Goal: Task Accomplishment & Management: Complete application form

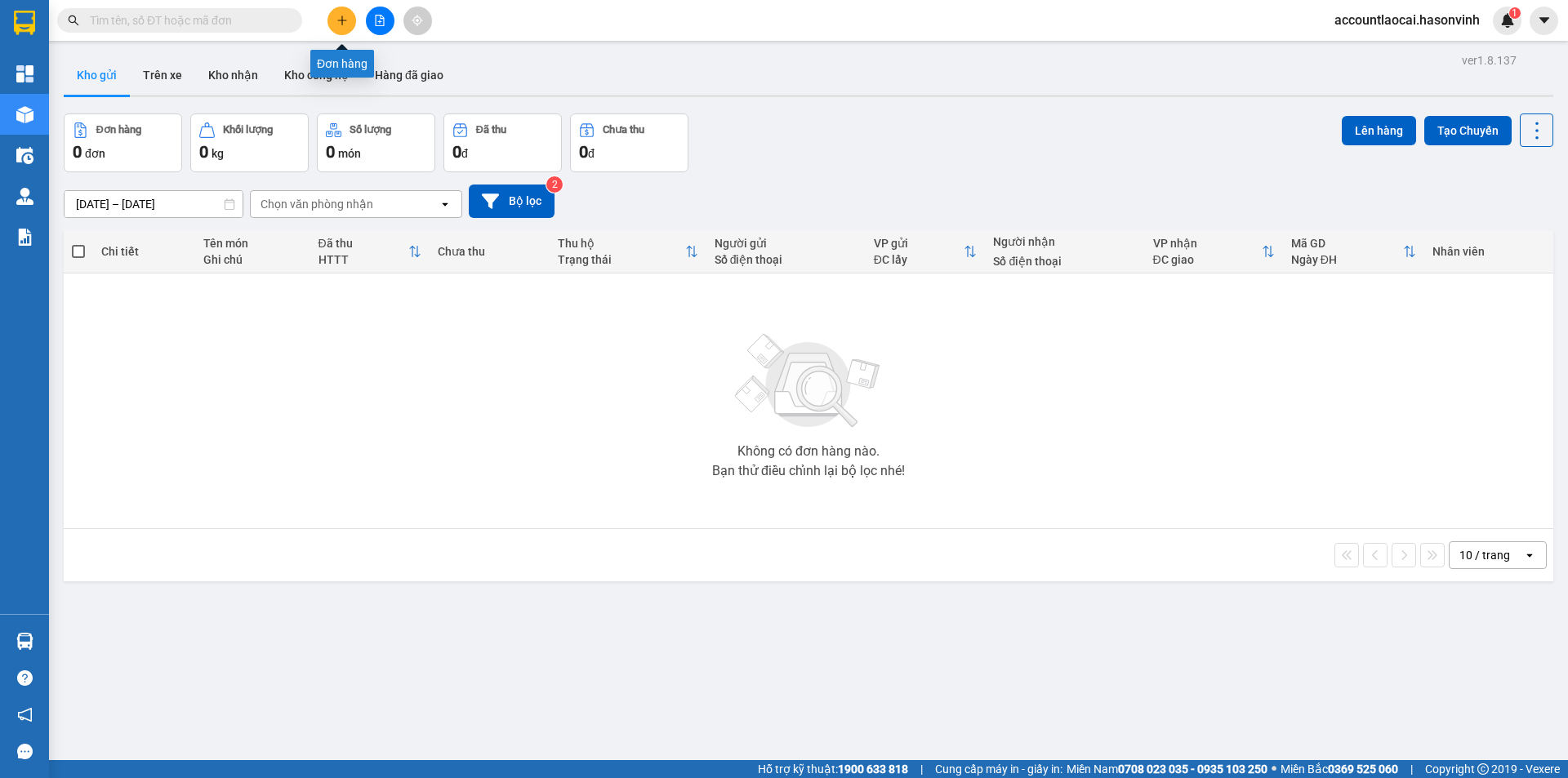
click at [349, 10] on button at bounding box center [342, 21] width 29 height 29
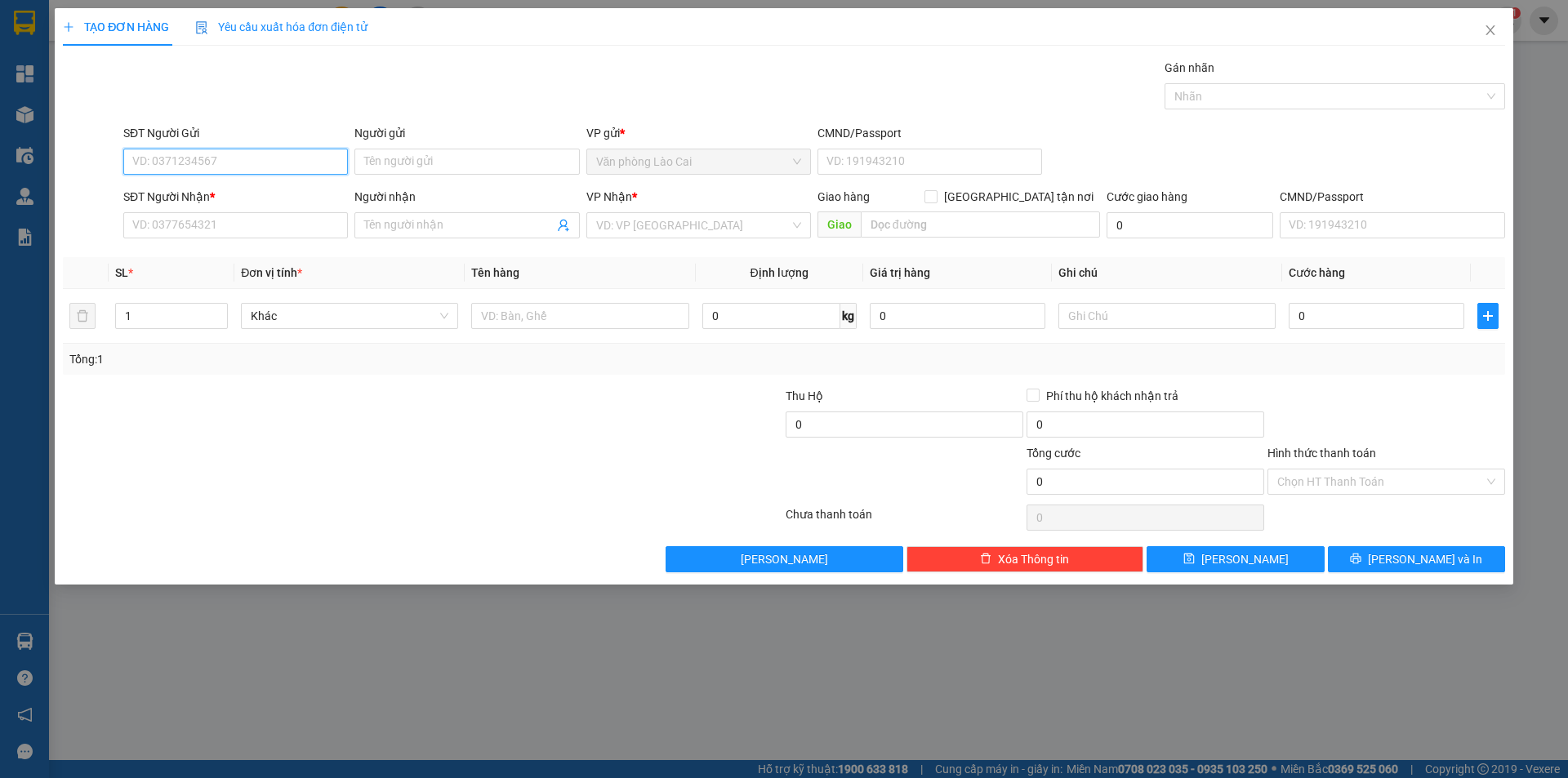
click at [231, 166] on input "SĐT Người Gửi" at bounding box center [236, 161] width 225 height 26
click at [224, 156] on input "8831" at bounding box center [236, 161] width 225 height 26
click at [194, 196] on div "0983508831" at bounding box center [236, 194] width 205 height 18
type input "0983508831"
type input "0947156665"
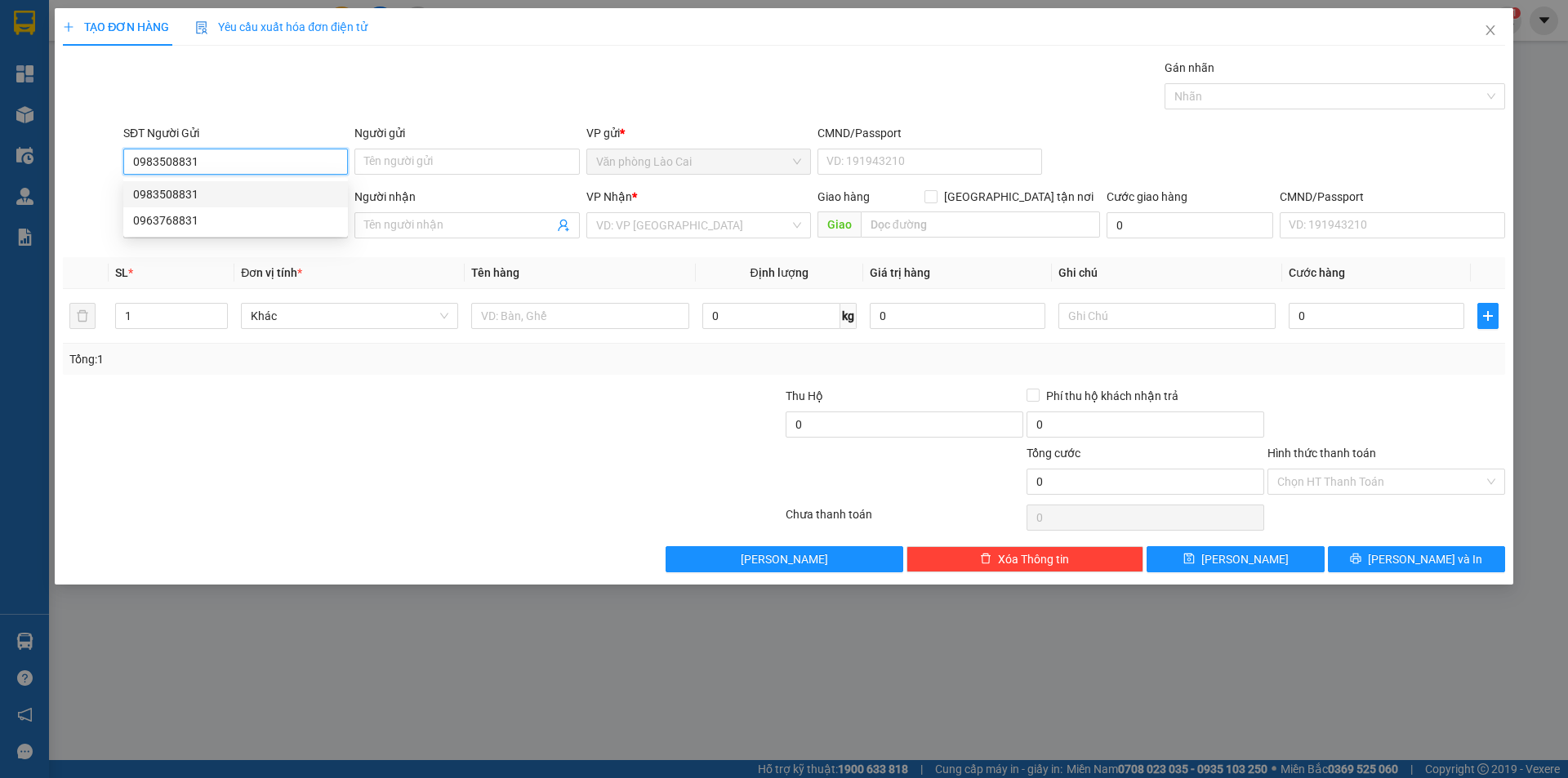
type input "200.000"
type input "0983508831"
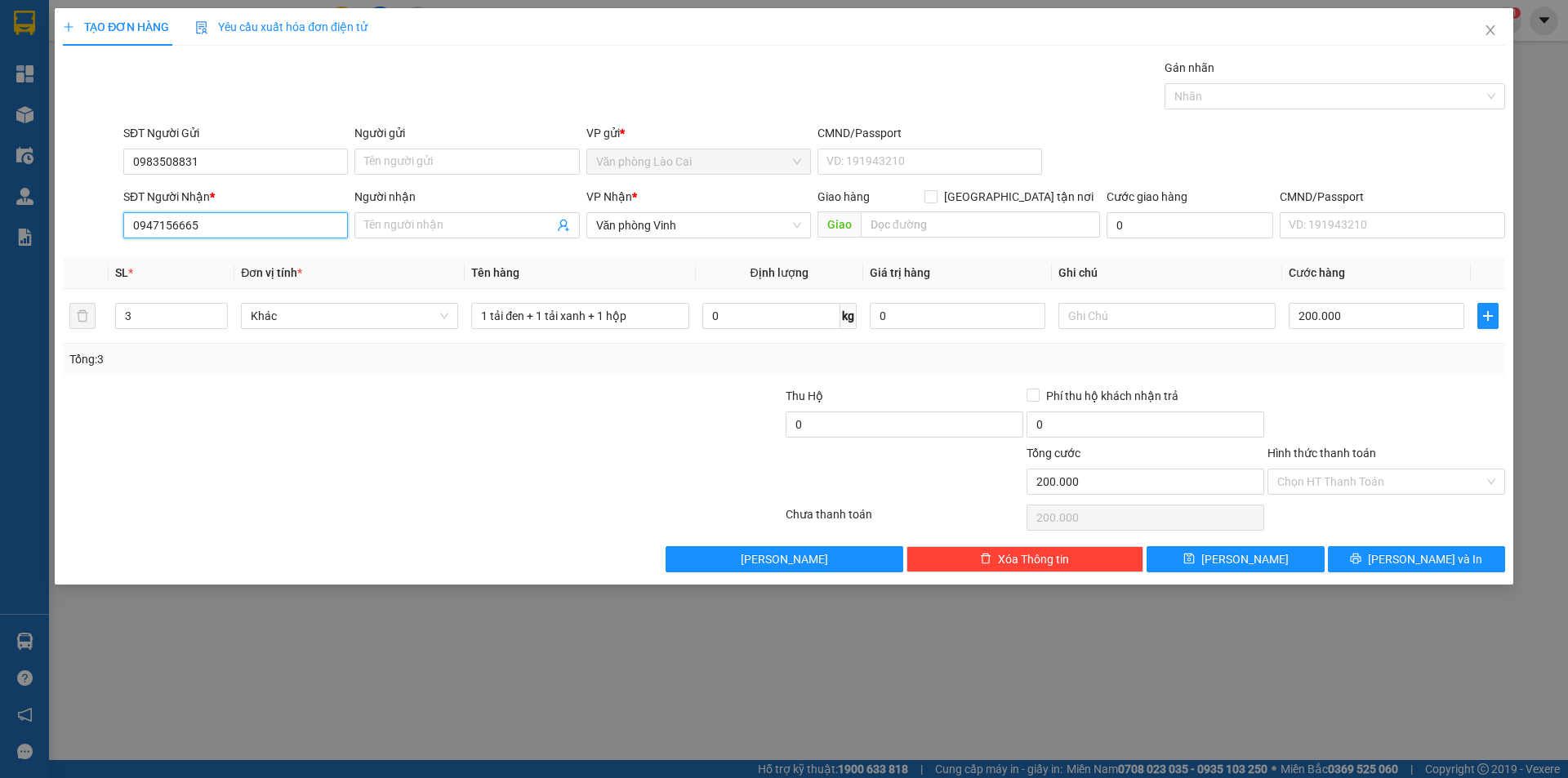
drag, startPoint x: 259, startPoint y: 218, endPoint x: 72, endPoint y: 212, distance: 187.1
click at [76, 211] on div "SĐT Người Nhận * 0947156665 0947156665 Người nhận Tên người nhận VP Nhận * Văn …" at bounding box center [784, 217] width 1445 height 57
click at [351, 106] on div "Gán nhãn Nhãn" at bounding box center [814, 87] width 1388 height 57
click at [228, 223] on input "0947156665" at bounding box center [236, 225] width 225 height 26
drag, startPoint x: 228, startPoint y: 223, endPoint x: 79, endPoint y: 211, distance: 149.5
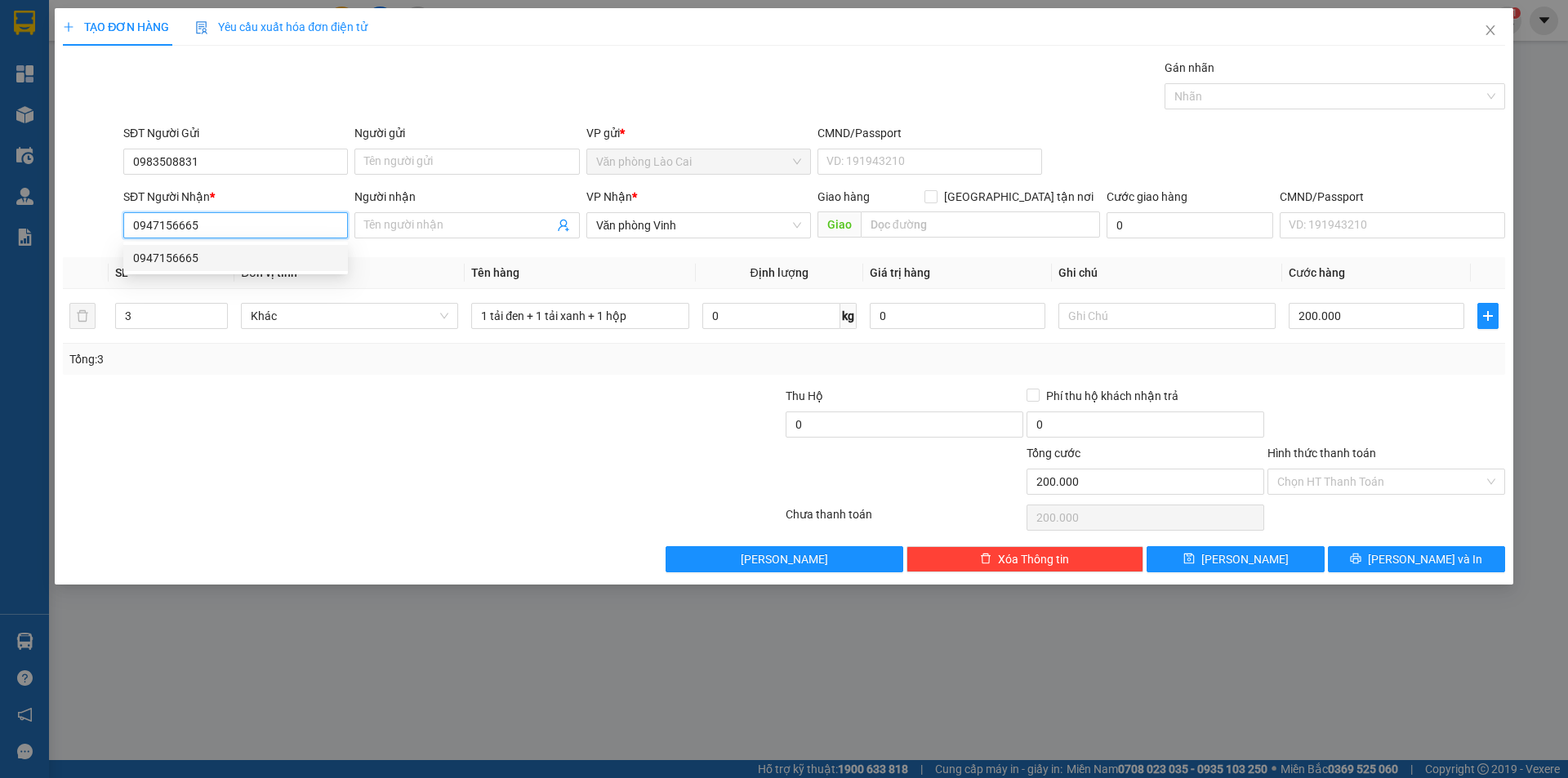
click at [79, 211] on div "SĐT Người Nhận * 0947156665 Người nhận Tên người nhận VP Nhận * Văn phòng Vinh …" at bounding box center [784, 217] width 1445 height 57
click at [163, 305] on input "3" at bounding box center [171, 316] width 111 height 24
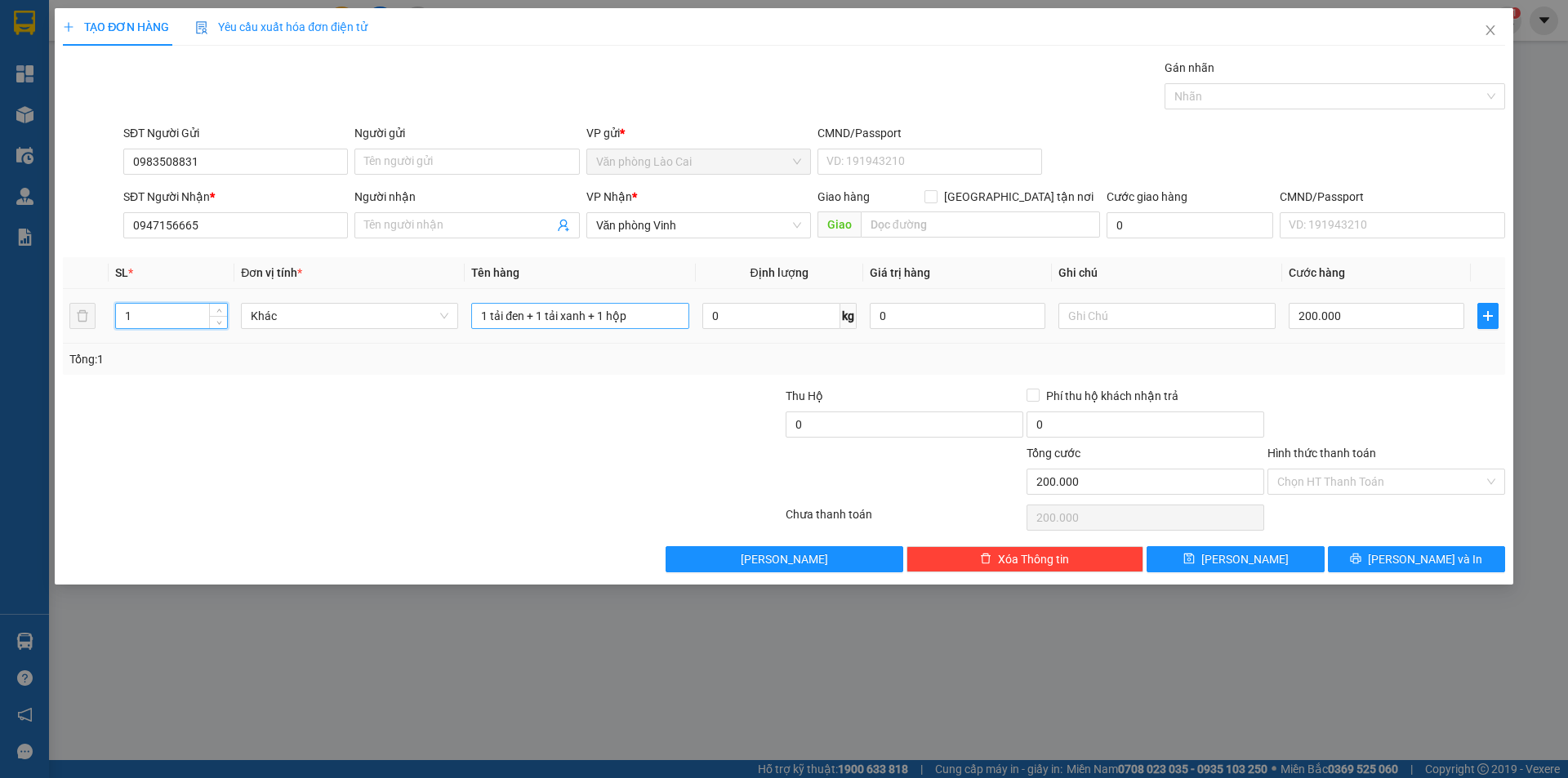
type input "1"
drag, startPoint x: 641, startPoint y: 313, endPoint x: 395, endPoint y: 292, distance: 246.9
click at [395, 292] on tr "1 Khác 1 tải đen + 1 tải xanh + 1 hộp 0 kg 0 200.000" at bounding box center [784, 316] width 1442 height 55
type input "1 cốp kem"
drag, startPoint x: 226, startPoint y: 230, endPoint x: 123, endPoint y: 205, distance: 106.0
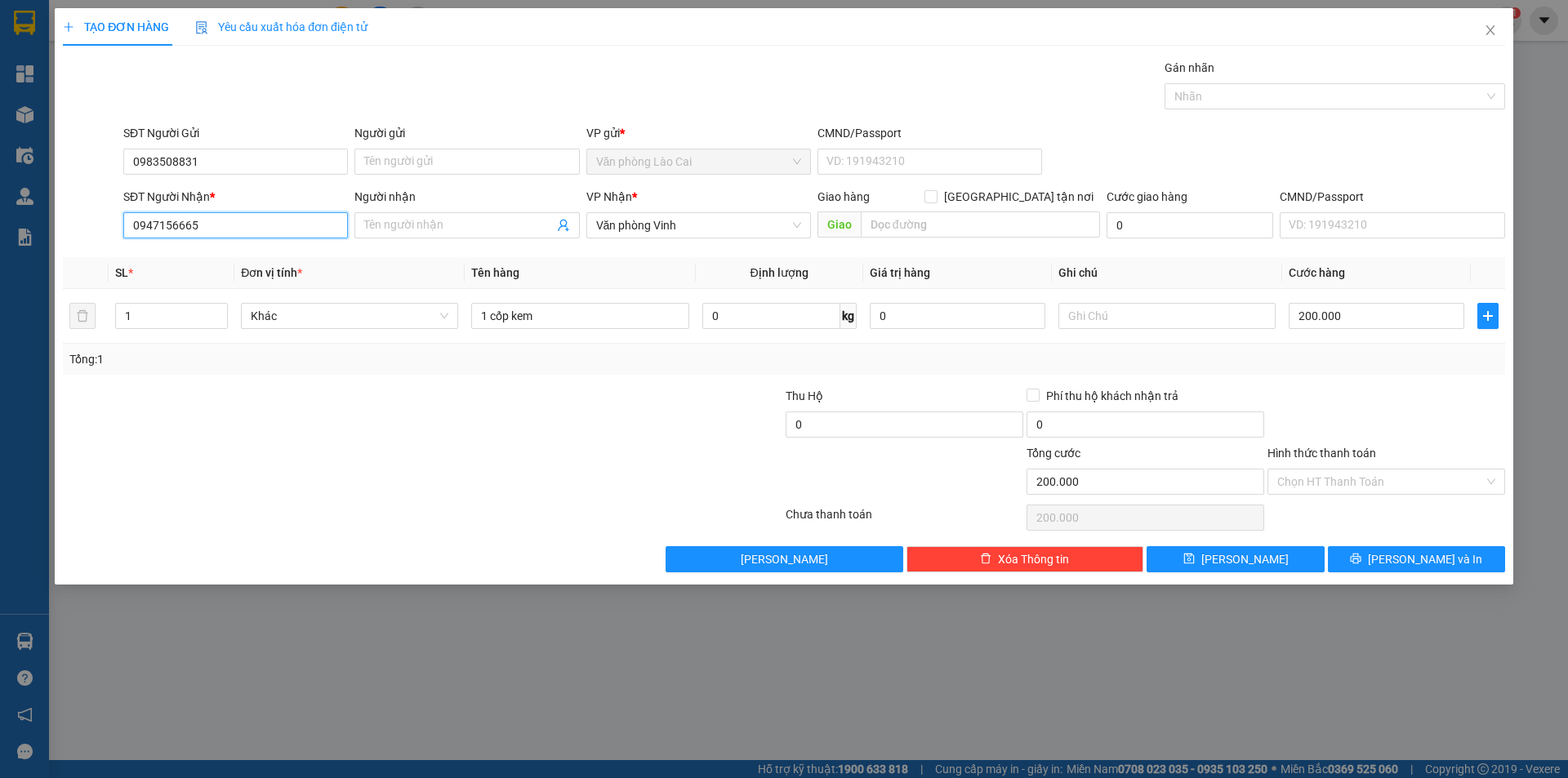
click at [123, 205] on div "SĐT Người Nhận * 0947156665" at bounding box center [236, 217] width 225 height 57
click at [162, 257] on div "0947156665" at bounding box center [236, 258] width 205 height 18
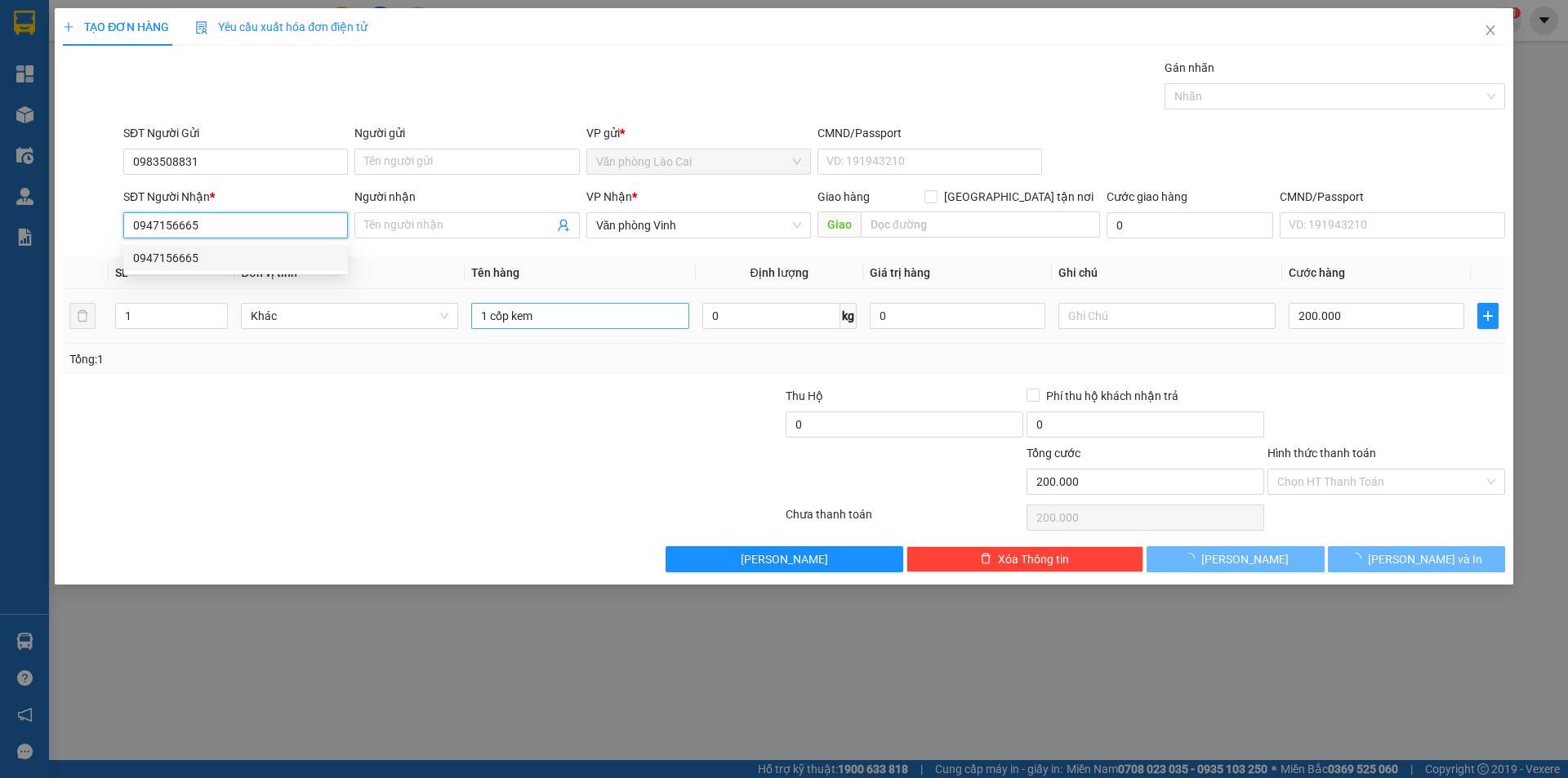
type input "3"
type input "1 tải đen + 1 tải xanh + 1 hộp"
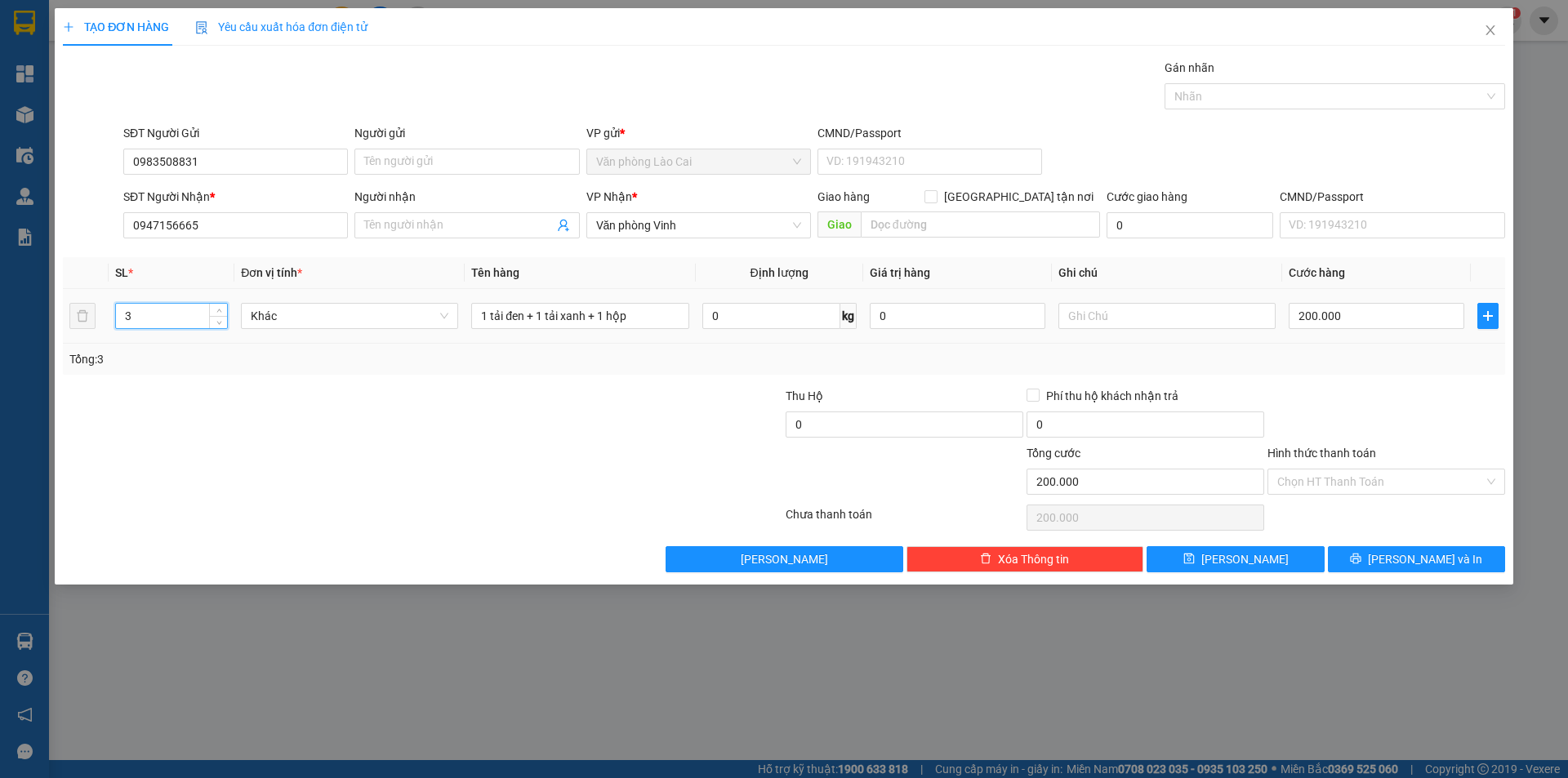
click at [177, 312] on input "3" at bounding box center [171, 316] width 111 height 24
type input "1"
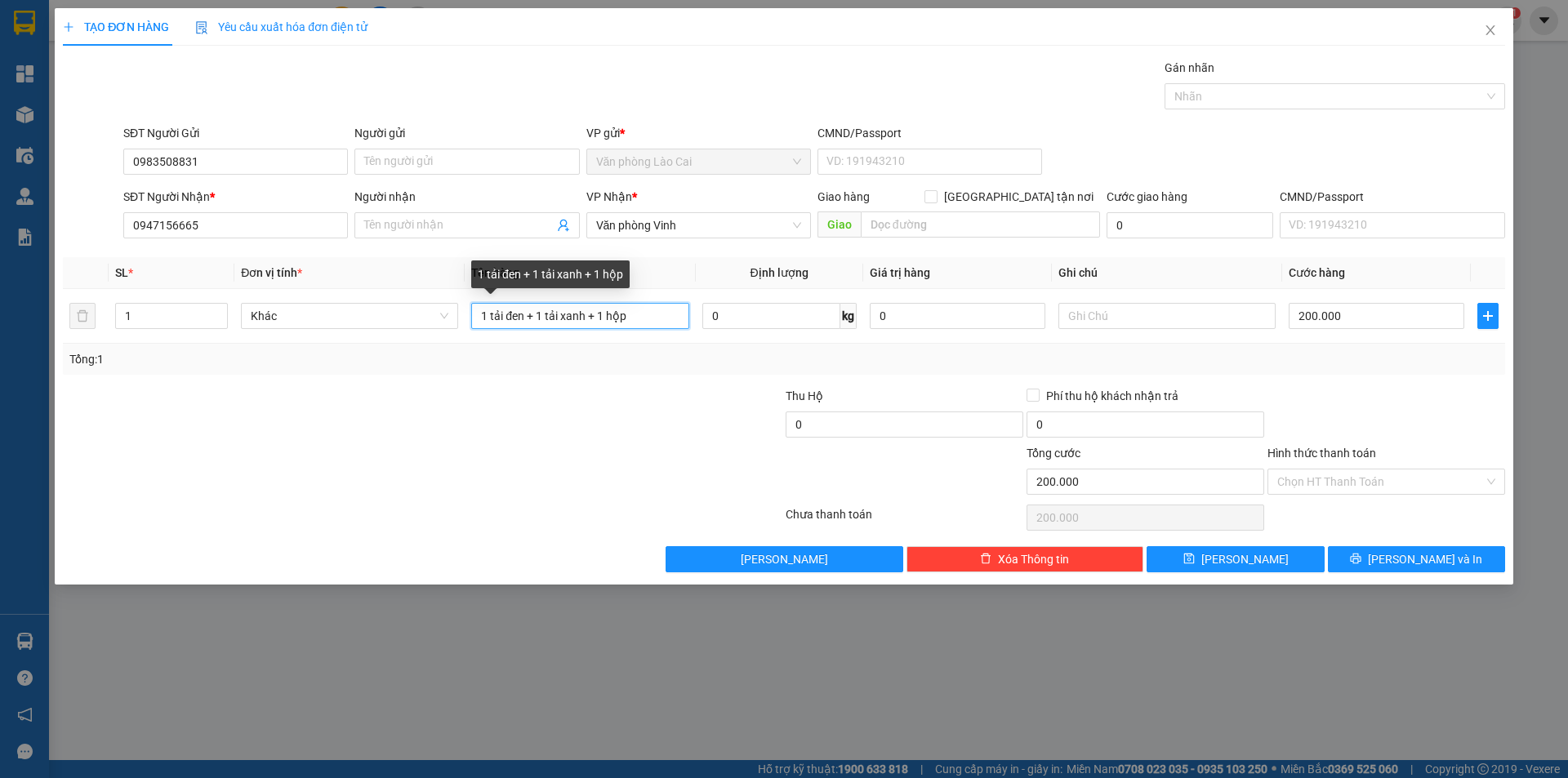
drag, startPoint x: 672, startPoint y: 319, endPoint x: 386, endPoint y: 252, distance: 293.7
click at [386, 252] on div "Transit Pickup Surcharge Ids Transit Deliver Surcharge Ids Transit Deliver Surc…" at bounding box center [784, 316] width 1442 height 514
type input "1 xốp kem"
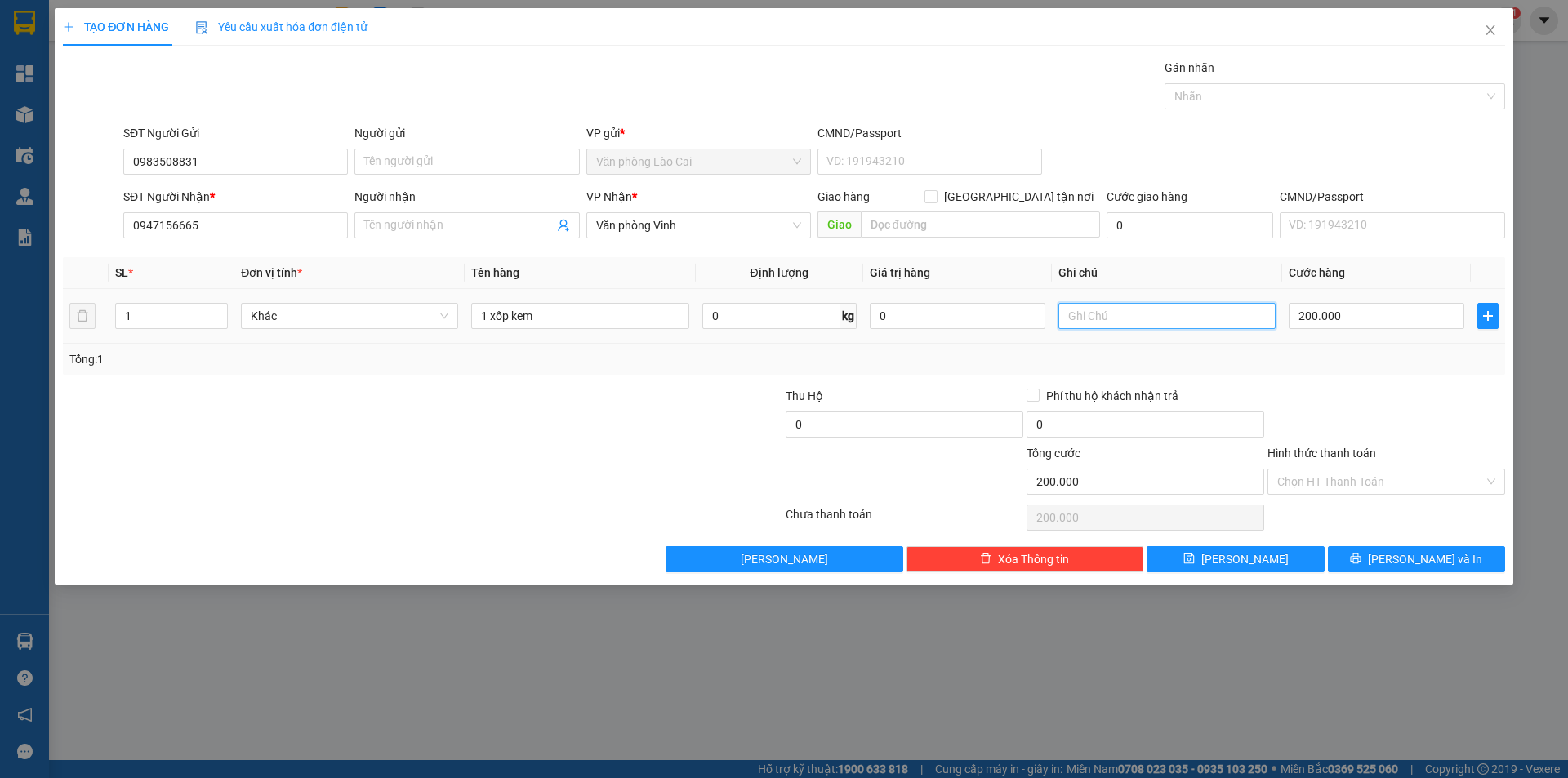
click at [1132, 309] on input "text" at bounding box center [1167, 316] width 217 height 26
click at [1351, 323] on input "200.000" at bounding box center [1376, 316] width 175 height 26
type input "1"
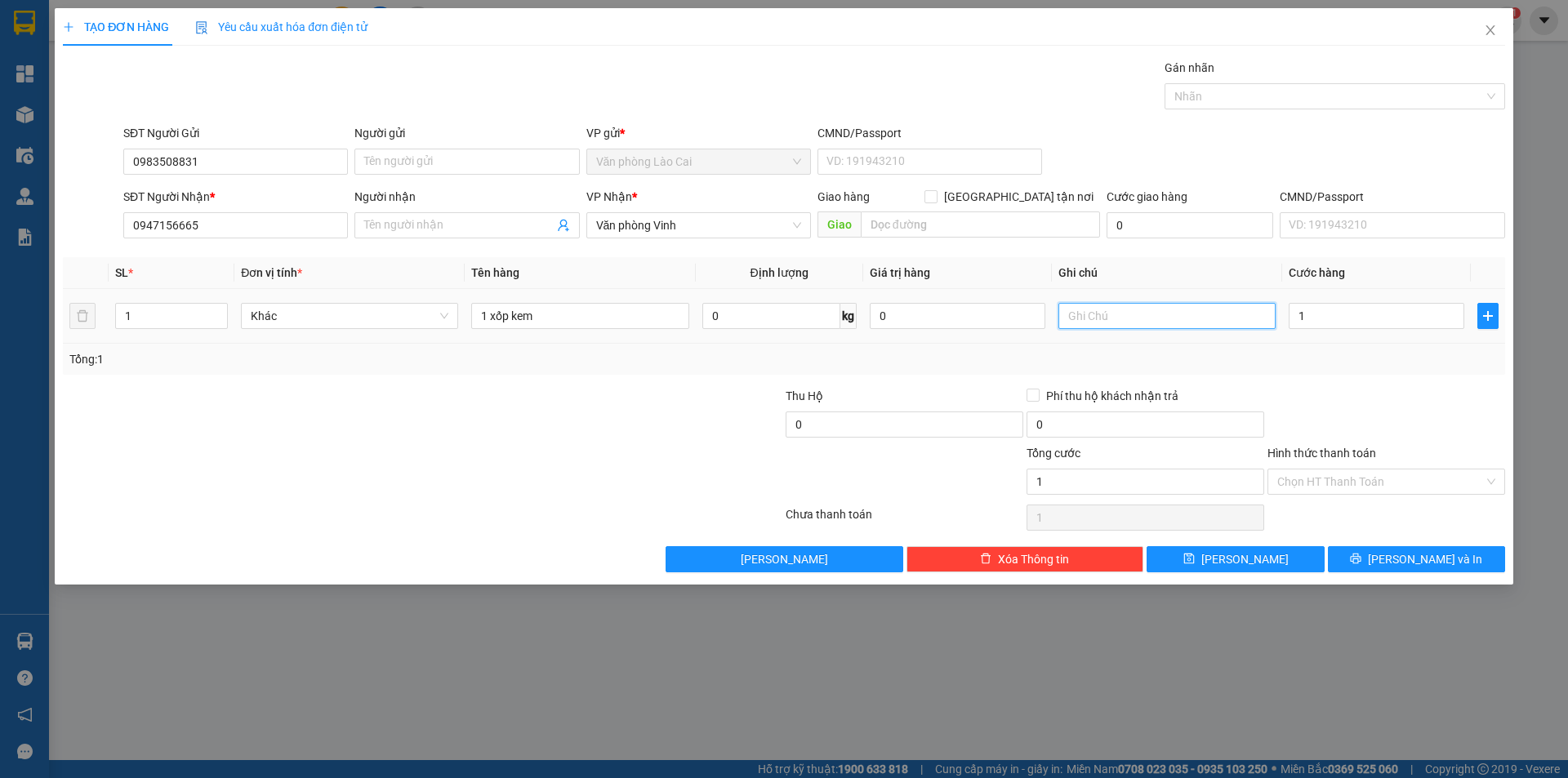
type input "1.000"
click at [1163, 324] on input "text" at bounding box center [1167, 316] width 217 height 26
type input "chiều mang ra - chốt lại cước"
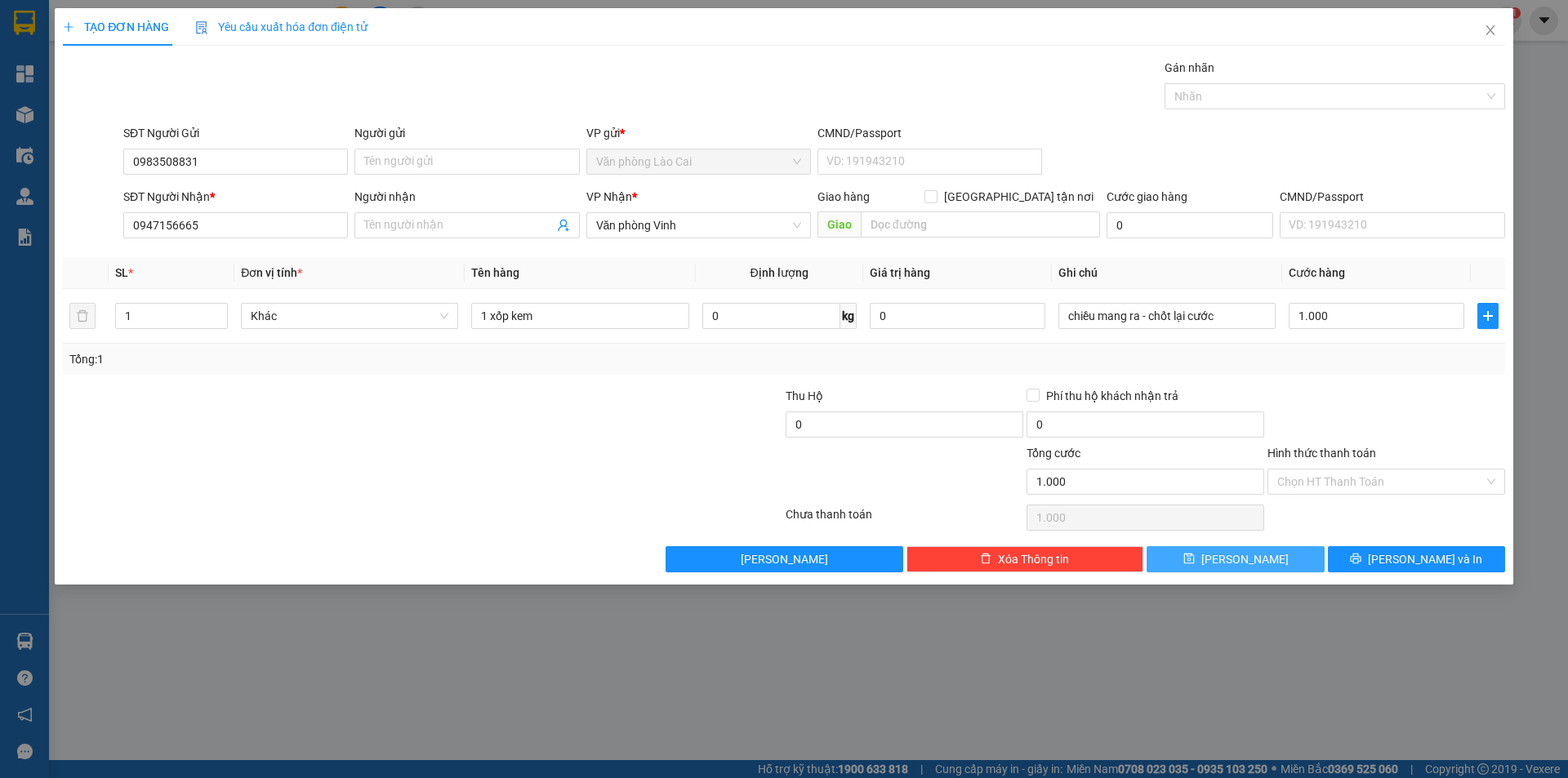
click at [1240, 556] on span "[PERSON_NAME]" at bounding box center [1245, 559] width 87 height 18
type input "0"
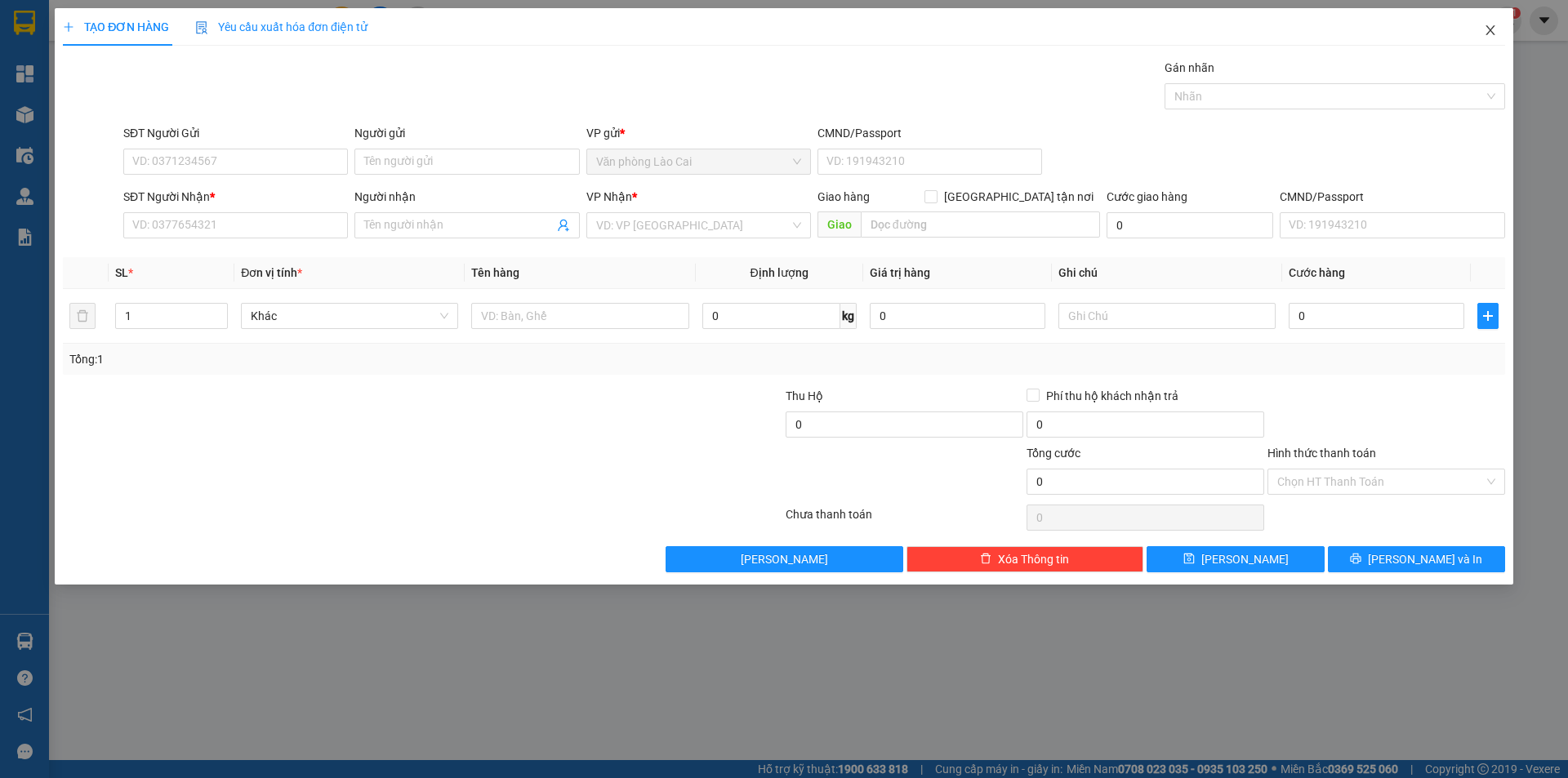
click at [1490, 34] on icon "close" at bounding box center [1491, 30] width 13 height 13
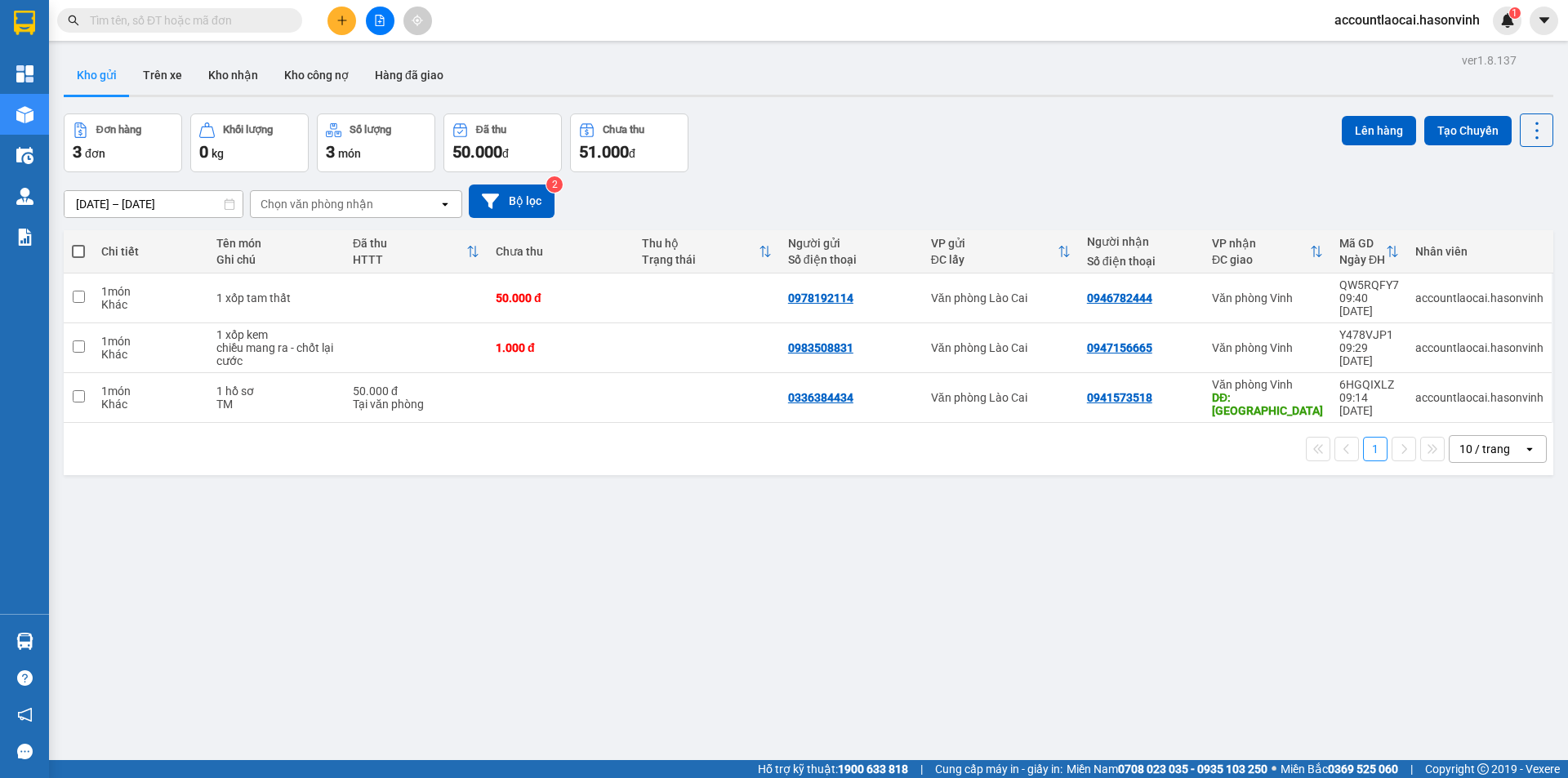
click at [246, 19] on input "text" at bounding box center [186, 20] width 193 height 18
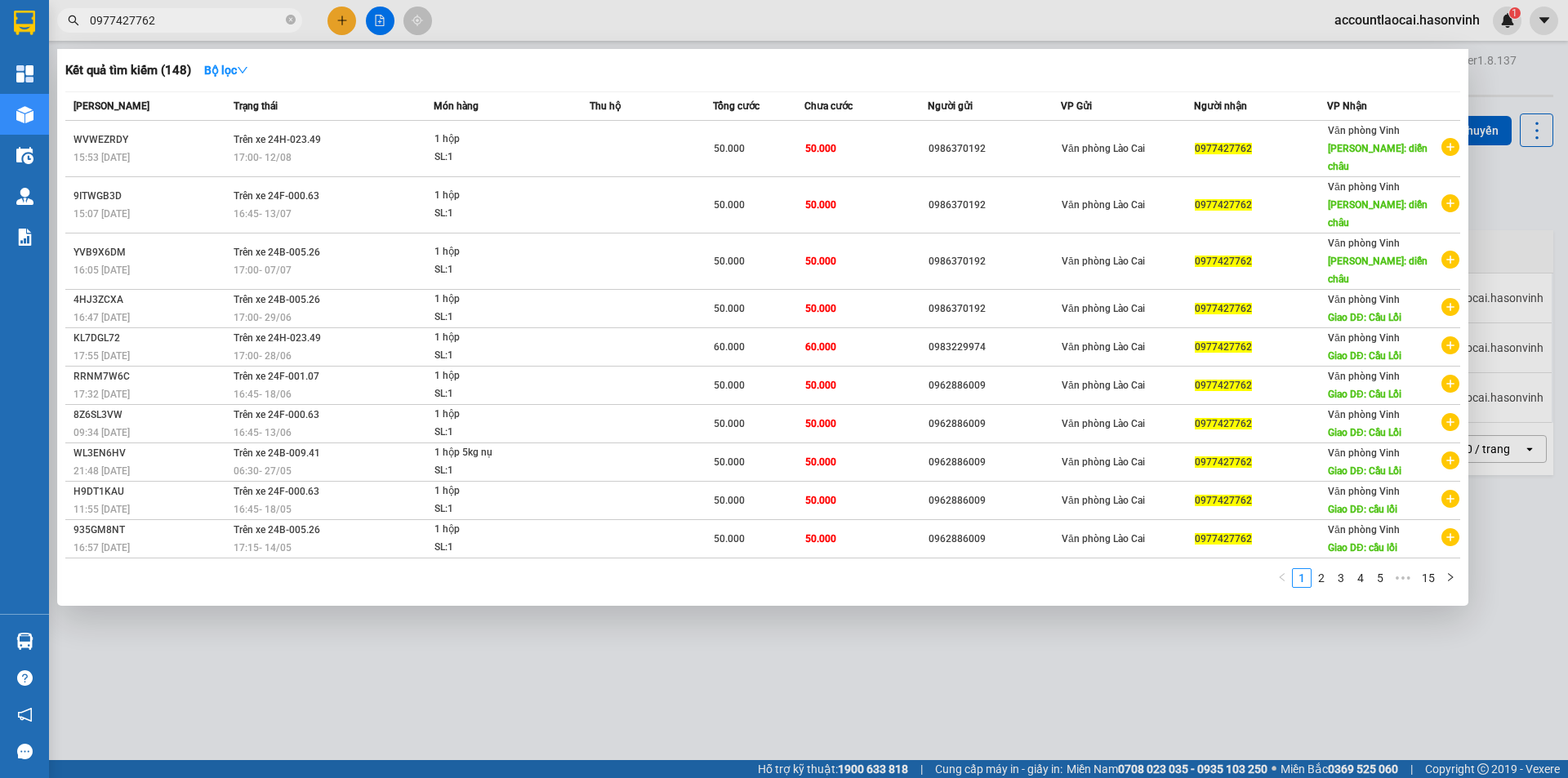
type input "0977427762"
drag, startPoint x: 183, startPoint y: 22, endPoint x: 71, endPoint y: 28, distance: 112.2
click at [71, 28] on span "0977427762" at bounding box center [180, 20] width 245 height 24
click at [287, 19] on icon "close-circle" at bounding box center [291, 20] width 10 height 10
type input "7762"
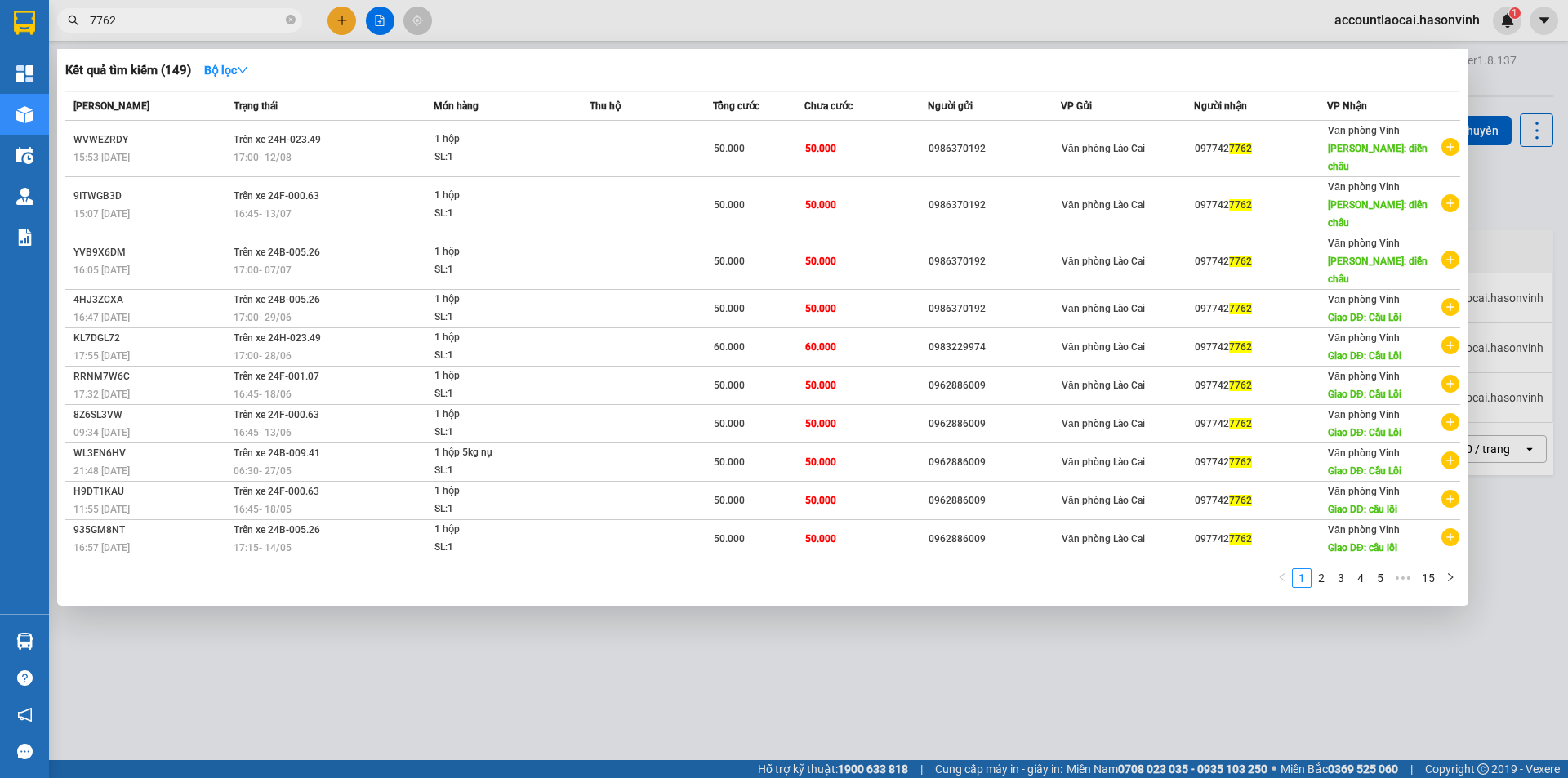
click at [337, 20] on div at bounding box center [784, 389] width 1568 height 778
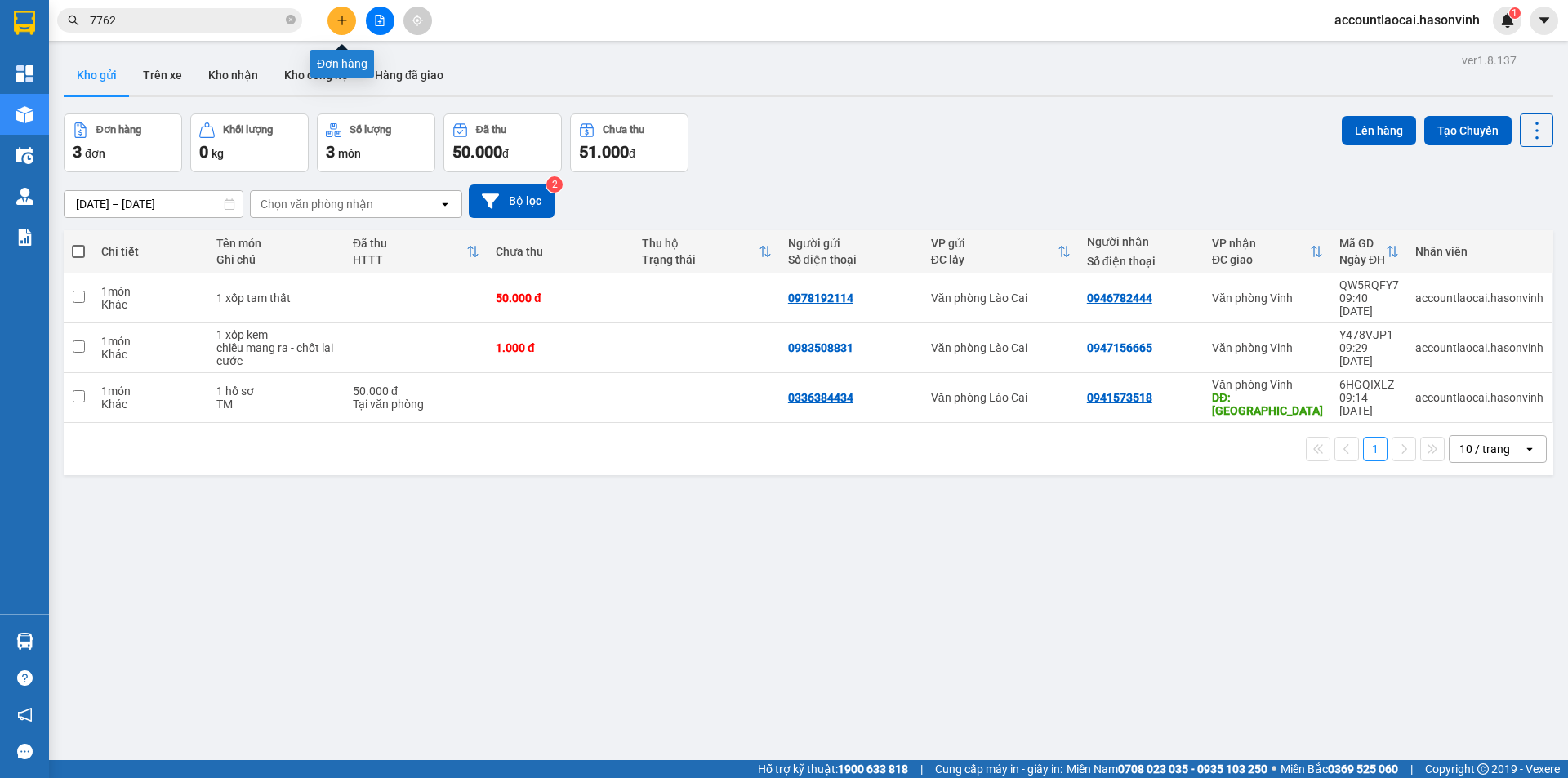
click at [342, 18] on icon "plus" at bounding box center [342, 19] width 1 height 9
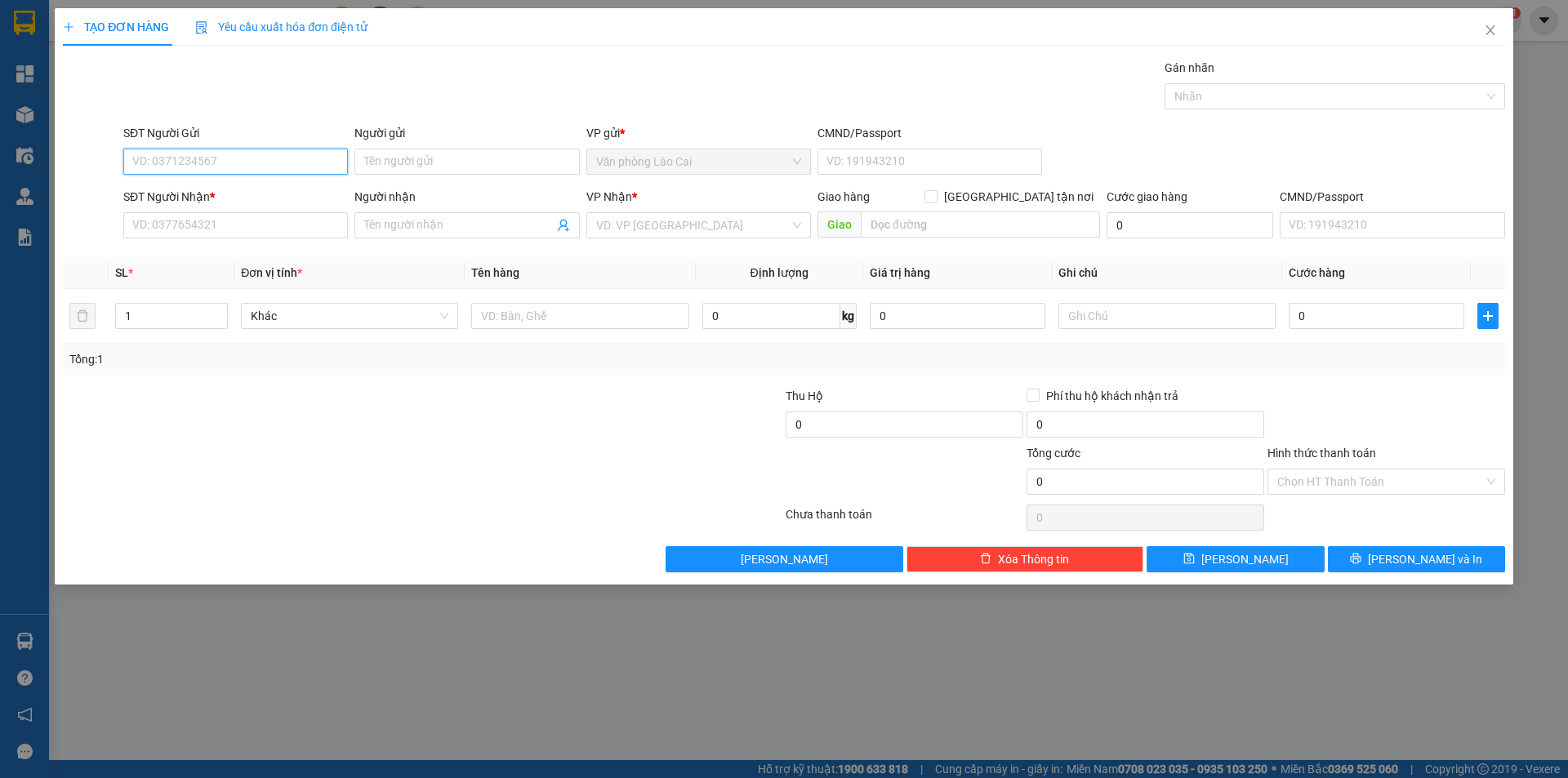
click at [199, 152] on input "SĐT Người Gửi" at bounding box center [236, 161] width 225 height 26
click at [200, 164] on input "SĐT Người Gửi" at bounding box center [236, 161] width 225 height 26
paste input "Sapa Ha Son - Nb FootPrint 0917805355"
drag, startPoint x: 259, startPoint y: 159, endPoint x: 47, endPoint y: 173, distance: 212.5
click at [47, 173] on div "TẠO ĐƠN HÀNG Yêu cầu xuất hóa đơn điện tử Transit Pickup Surcharge Ids Transit …" at bounding box center [784, 389] width 1568 height 778
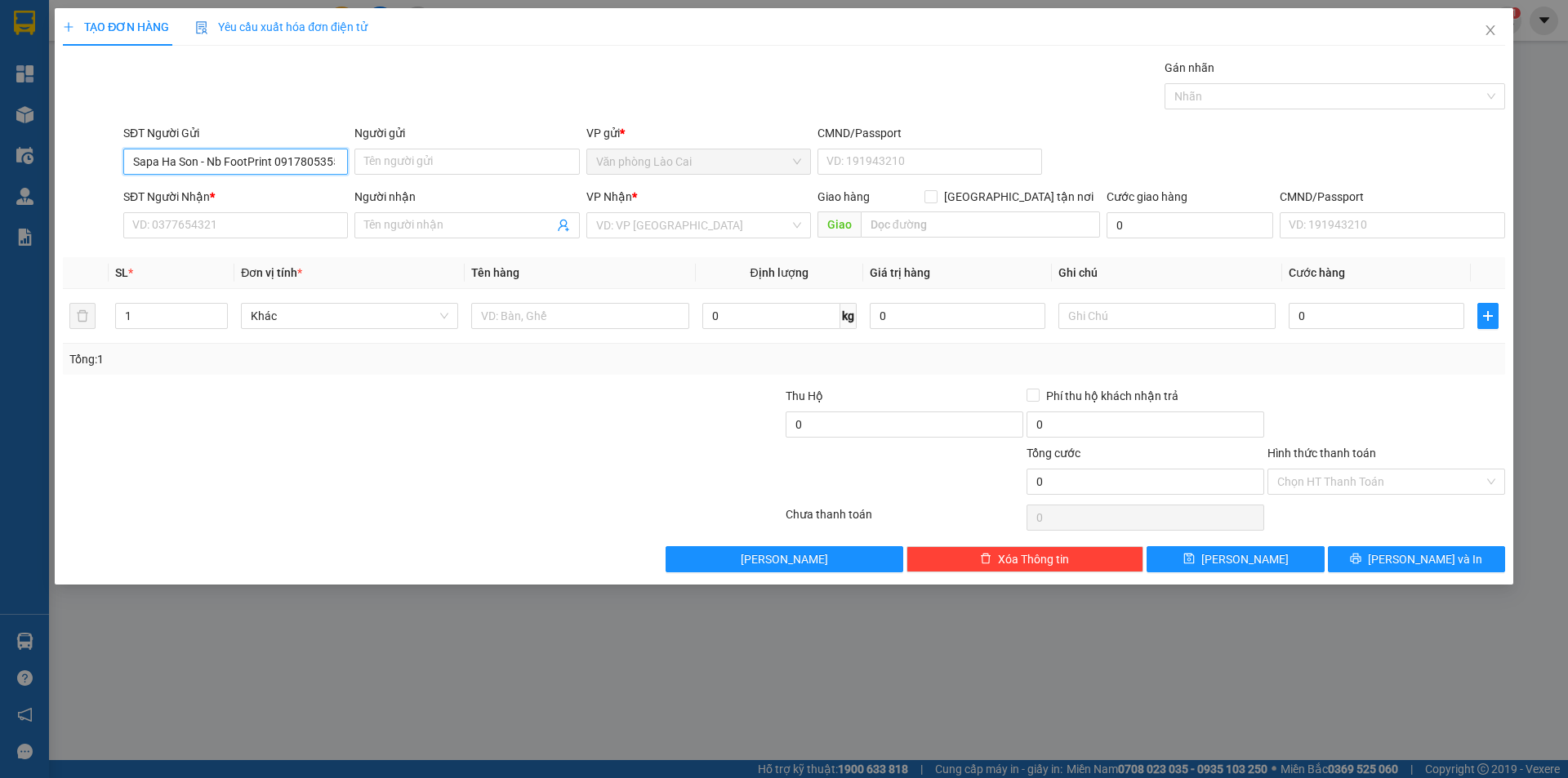
type input "0917805355"
drag, startPoint x: 233, startPoint y: 166, endPoint x: 8, endPoint y: 160, distance: 225.1
click at [8, 160] on div "TẠO ĐƠN HÀNG Yêu cầu xuất hóa đơn điện tử Transit Pickup Surcharge Ids Transit …" at bounding box center [784, 389] width 1568 height 778
click at [171, 229] on input "SĐT Người Nhận *" at bounding box center [236, 225] width 225 height 26
paste input "0917805355"
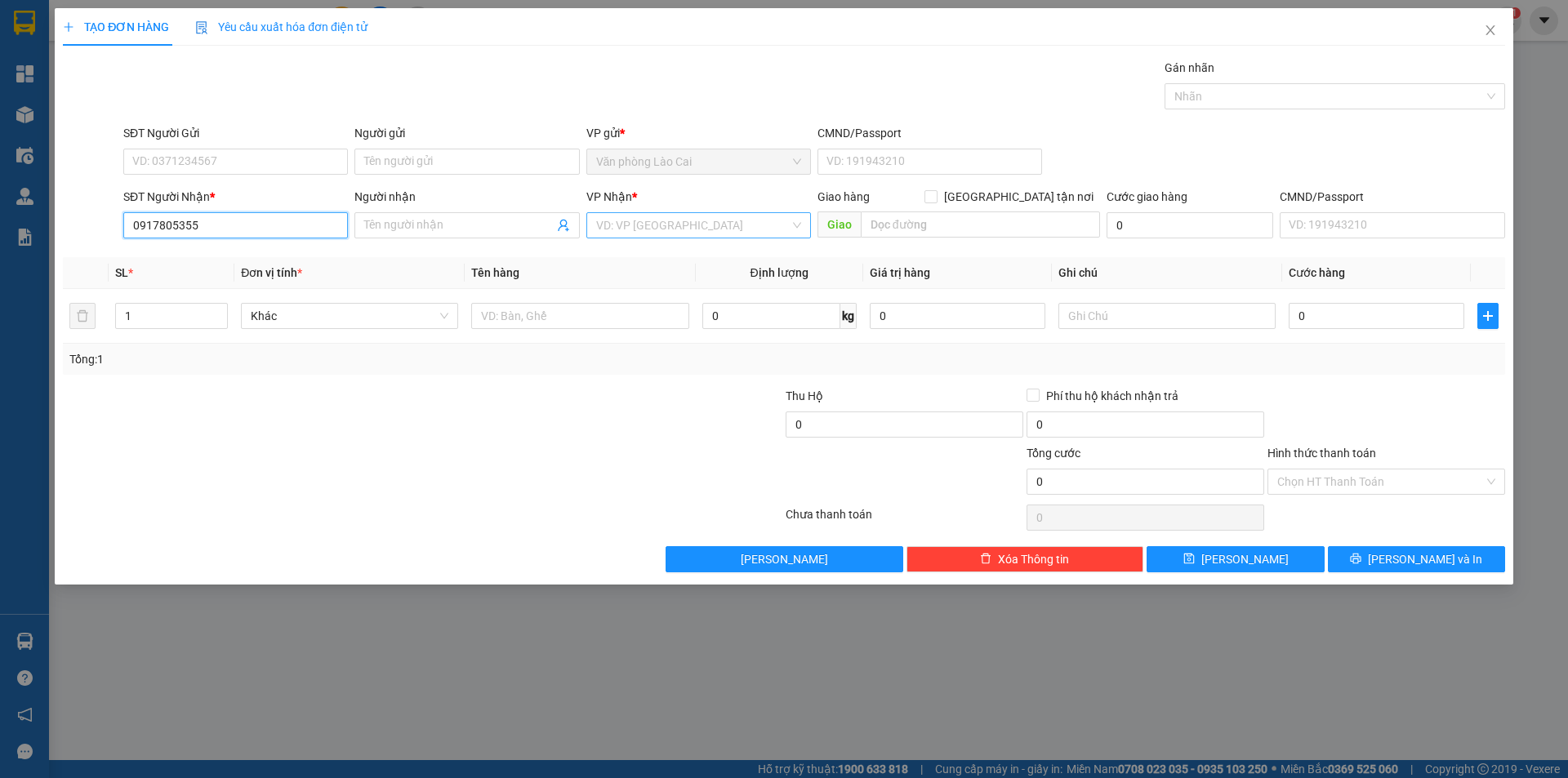
type input "0917805355"
click at [635, 227] on input "search" at bounding box center [693, 225] width 194 height 24
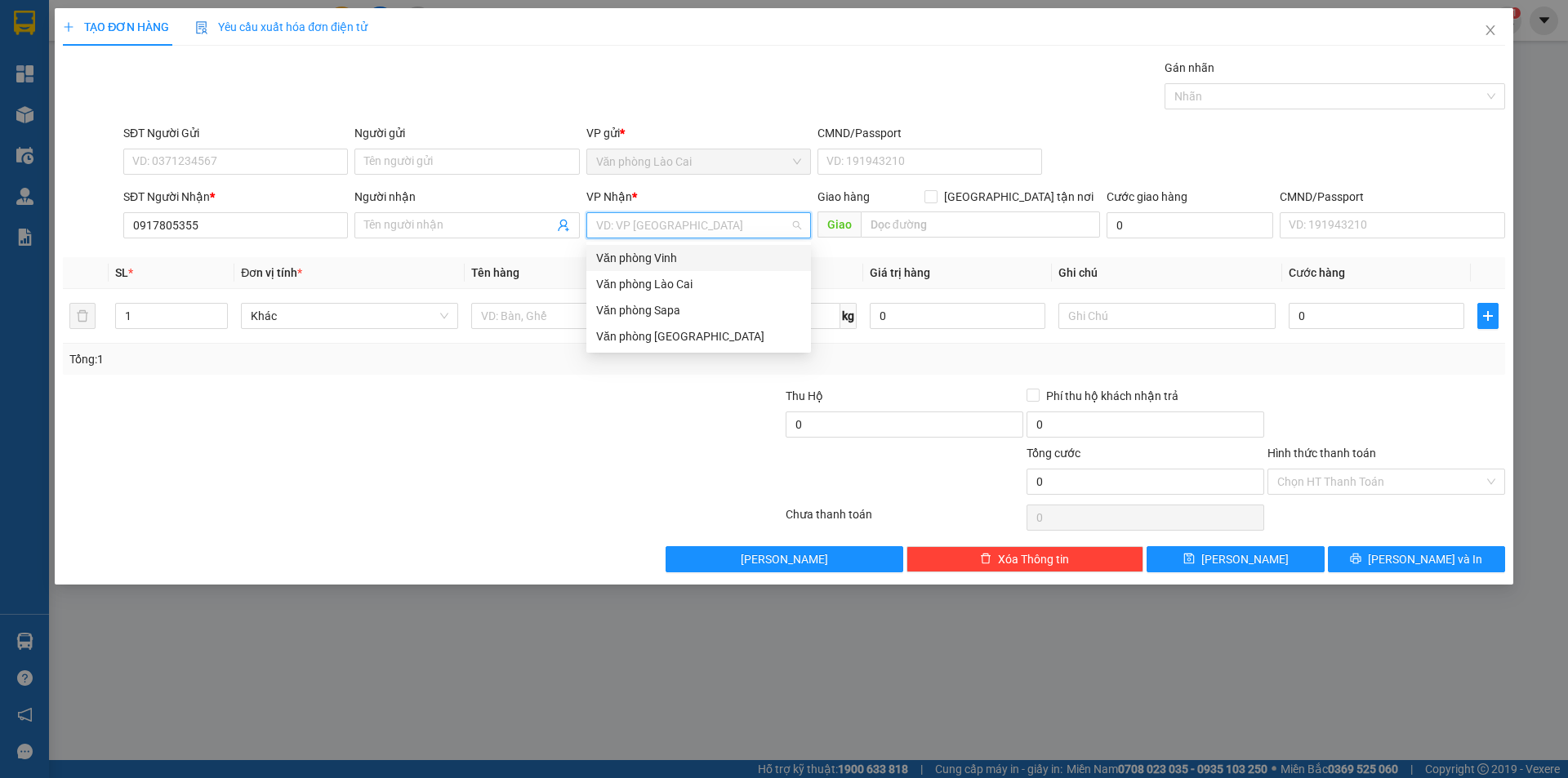
click at [660, 256] on div "Văn phòng Vinh" at bounding box center [698, 258] width 205 height 18
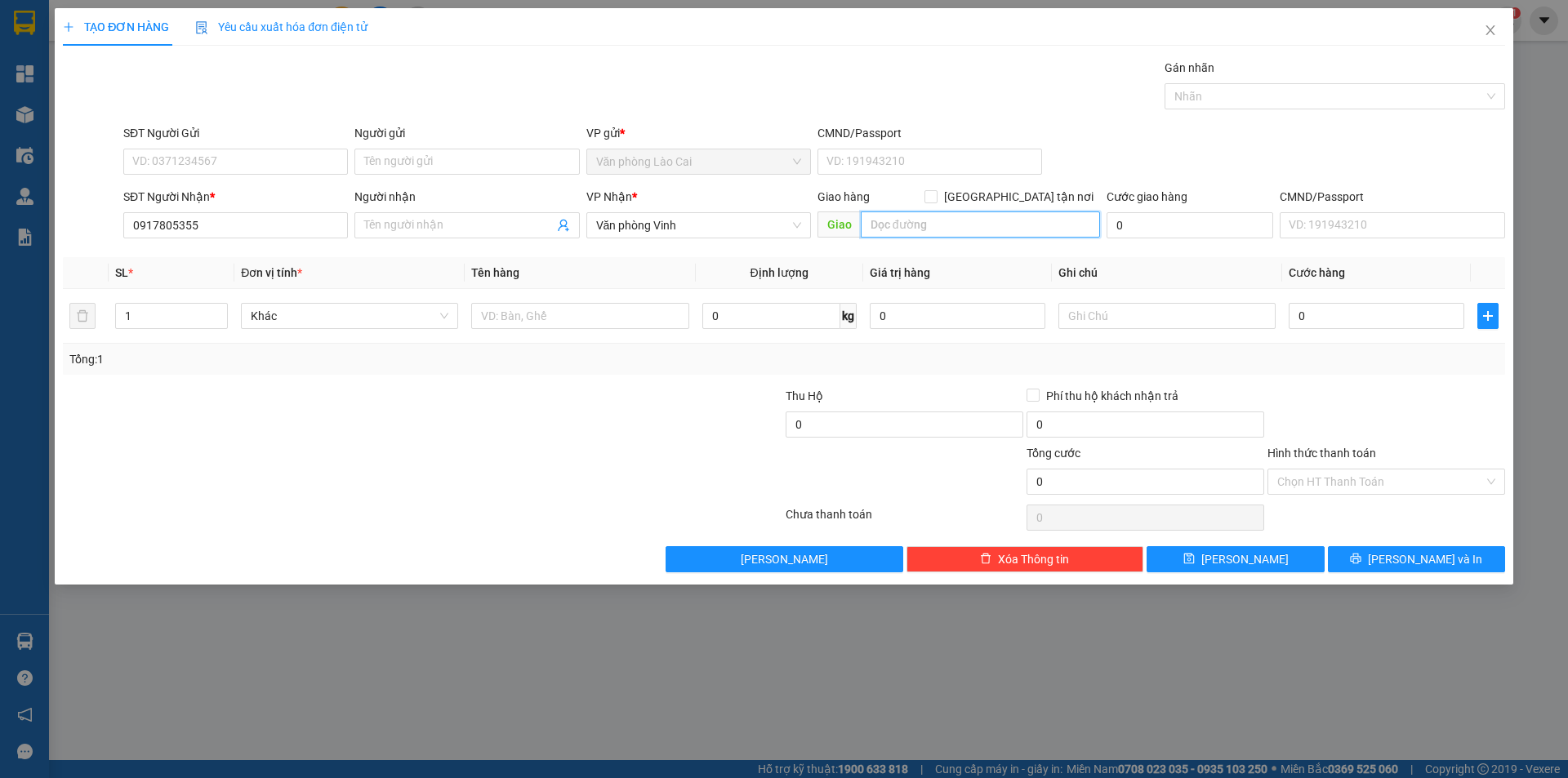
click at [948, 228] on input "text" at bounding box center [980, 224] width 239 height 26
type input "[GEOGRAPHIC_DATA]"
click at [534, 318] on input "text" at bounding box center [579, 316] width 217 height 26
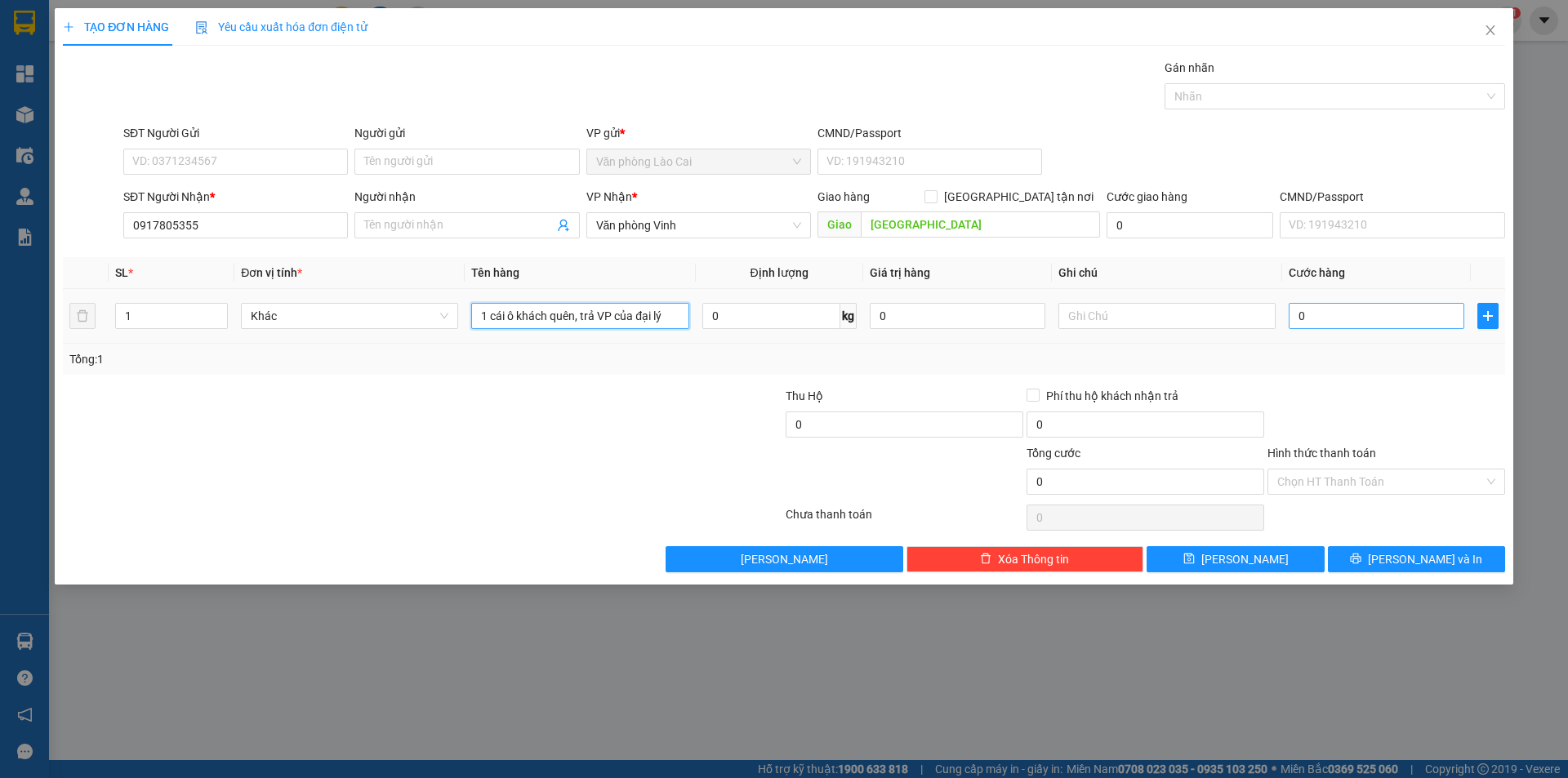
type input "1 cái ô khách quên, trả VP của đại lý"
click at [1336, 303] on input "0" at bounding box center [1376, 316] width 175 height 26
type input "1"
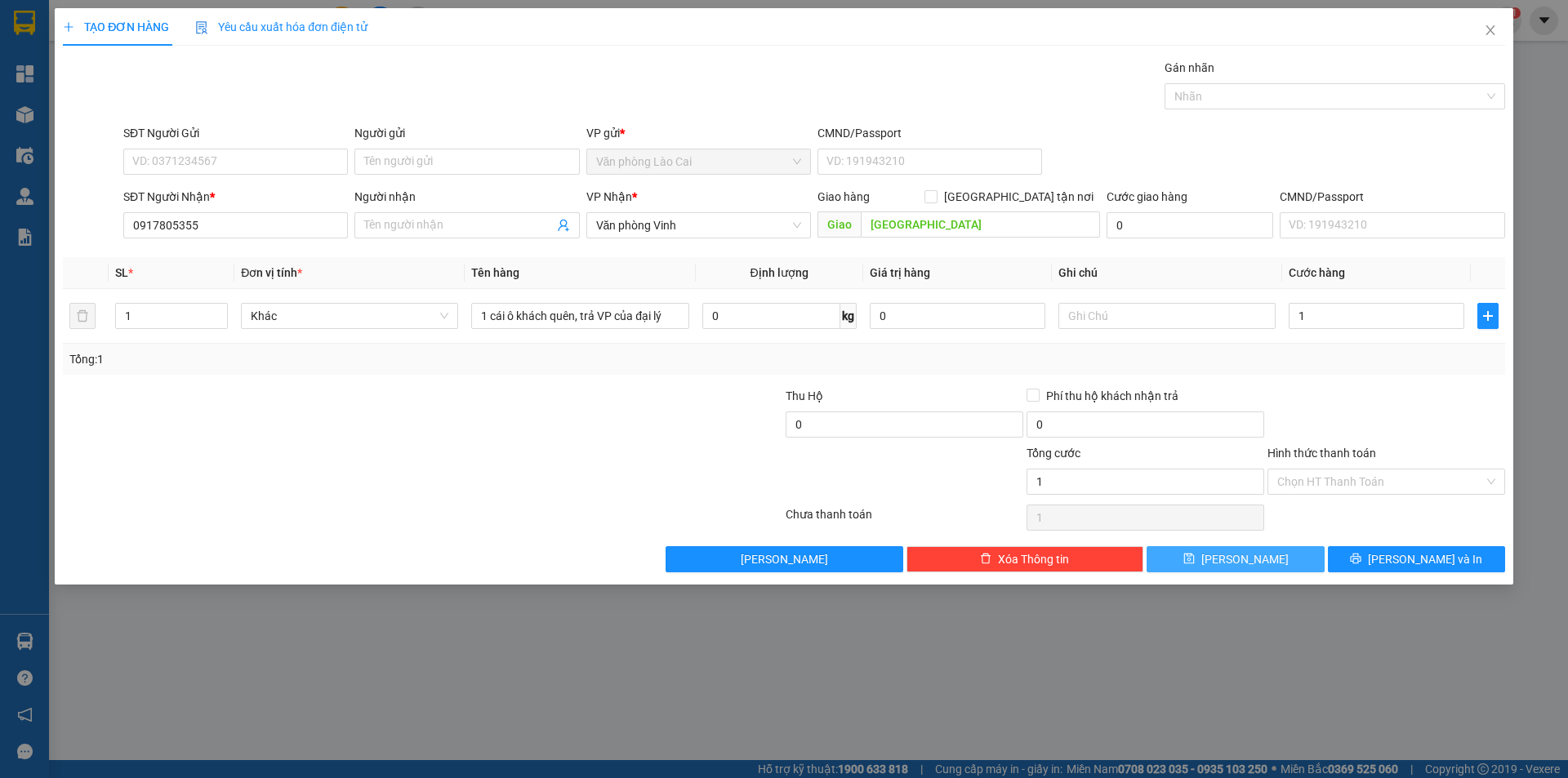
type input "1.000"
click at [1247, 564] on span "[PERSON_NAME]" at bounding box center [1245, 559] width 87 height 18
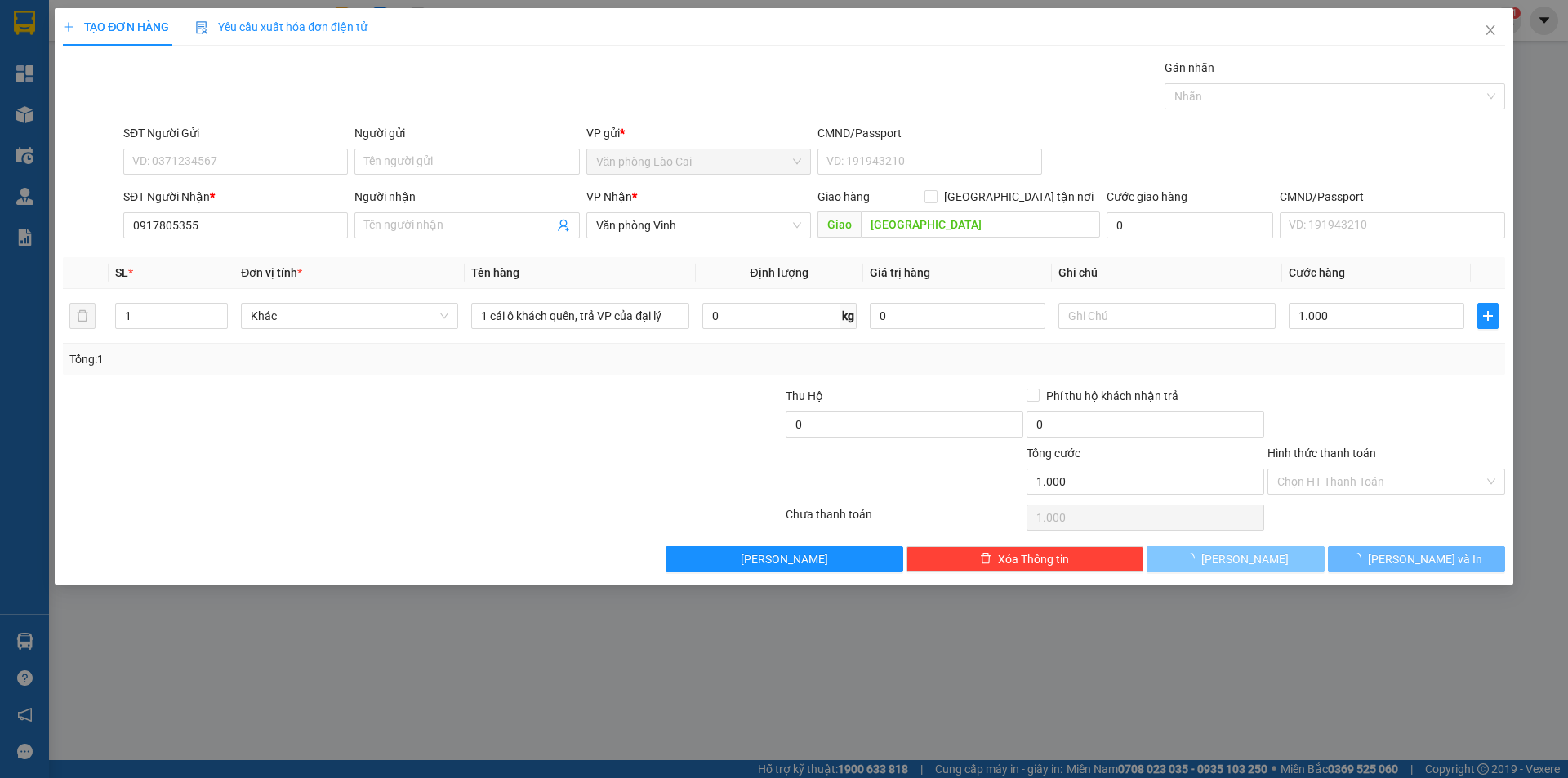
type input "0"
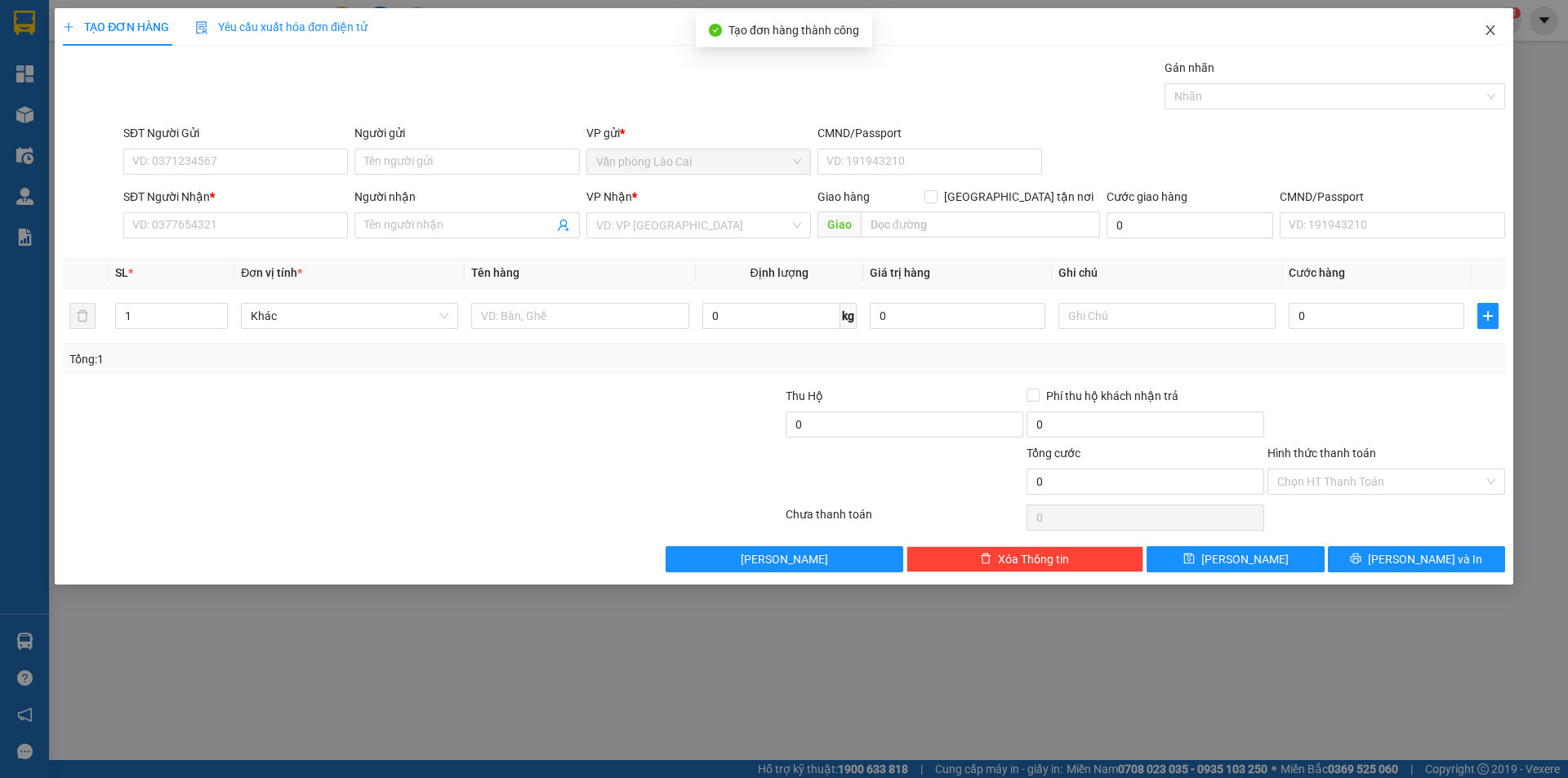
click at [1494, 24] on icon "close" at bounding box center [1491, 30] width 13 height 13
